Goal: Information Seeking & Learning: Learn about a topic

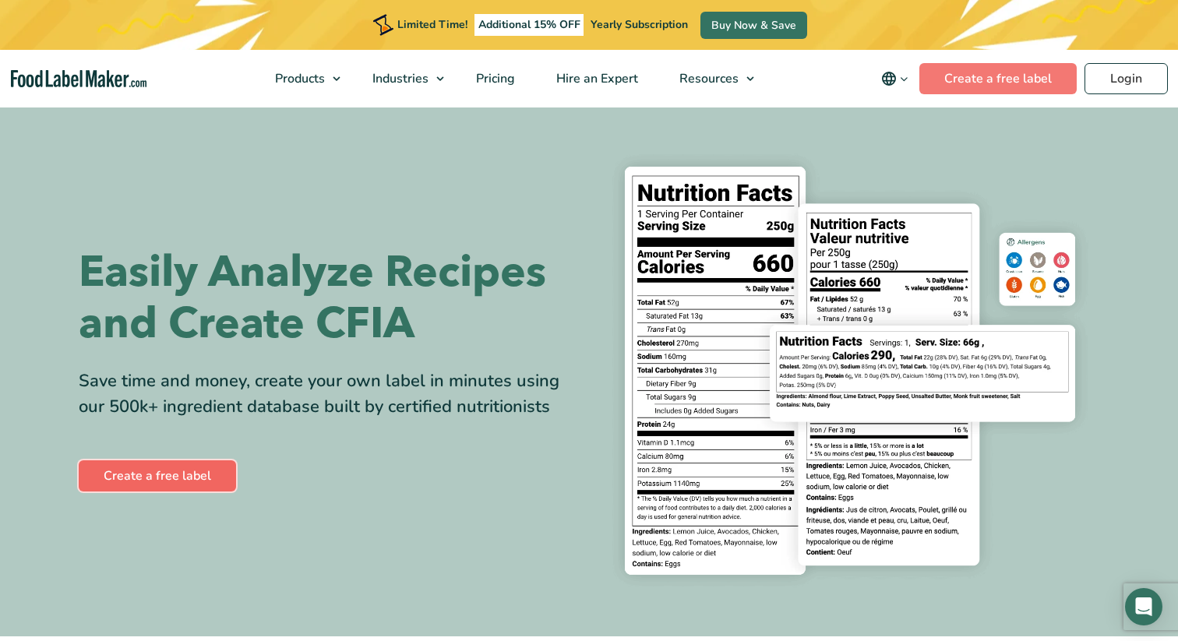
click at [173, 469] on link "Create a free label" at bounding box center [157, 475] width 157 height 31
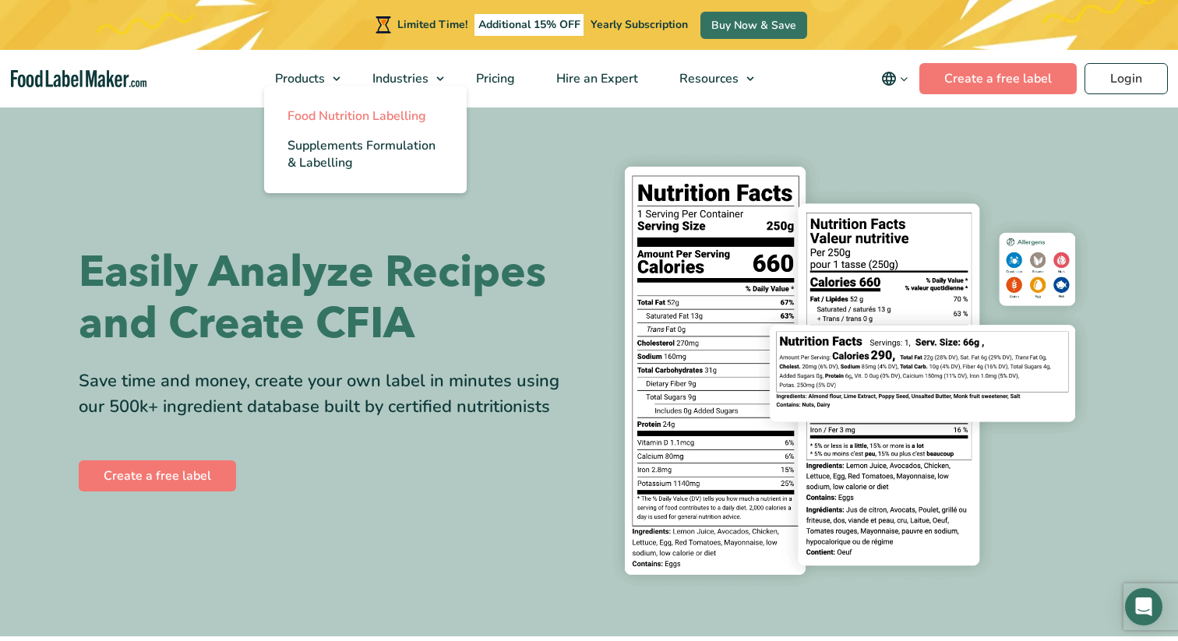
click at [325, 118] on span "Food Nutrition Labelling" at bounding box center [356, 116] width 139 height 17
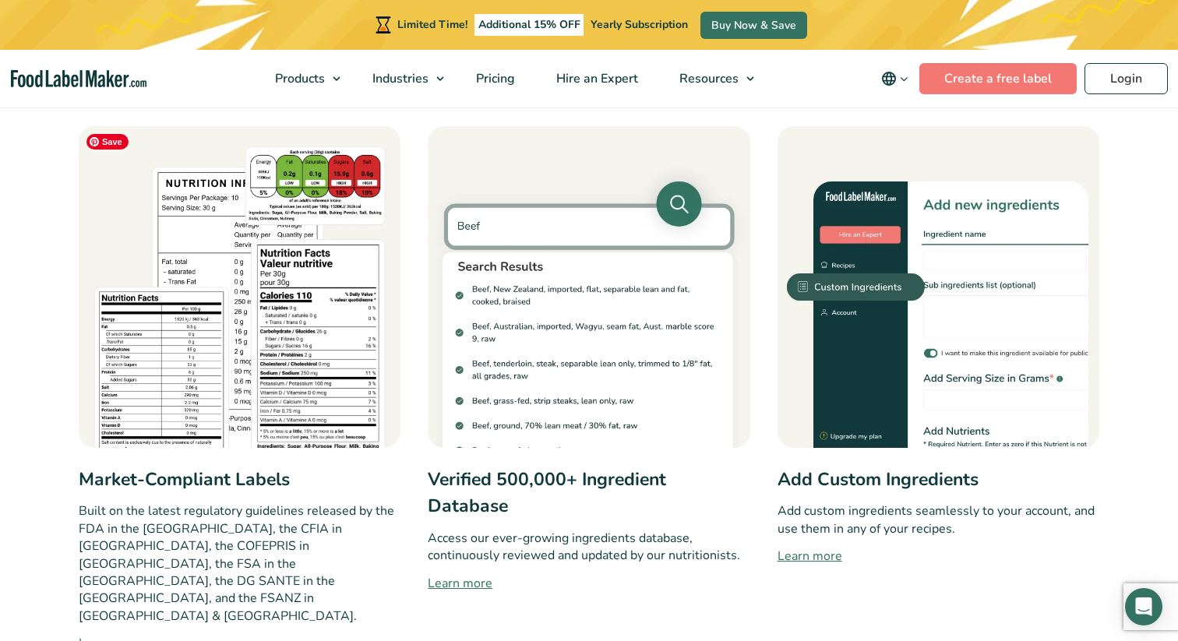
scroll to position [729, 0]
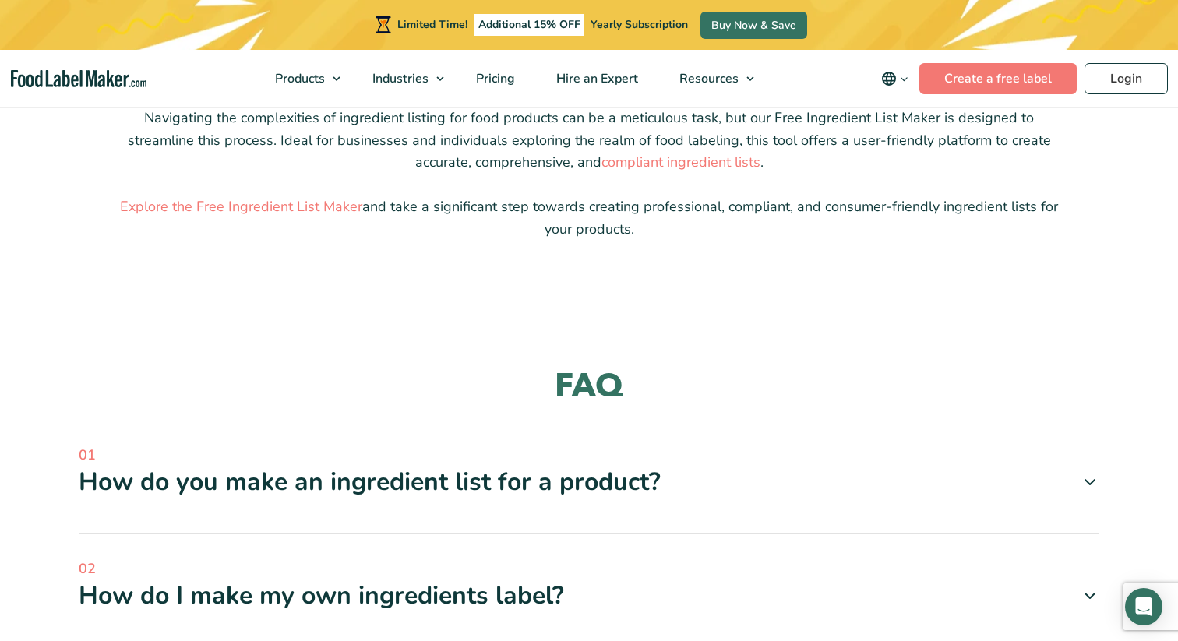
scroll to position [1430, 0]
